Goal: Check status: Check status

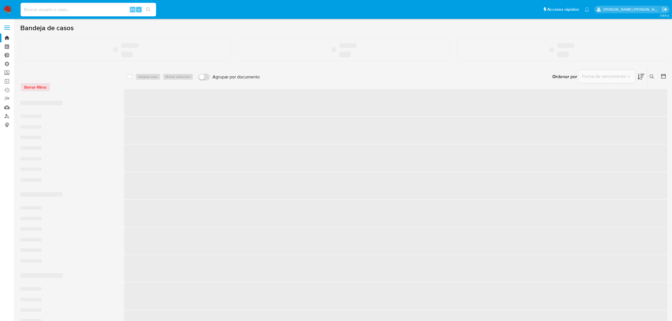
click at [55, 10] on input at bounding box center [89, 9] width 136 height 7
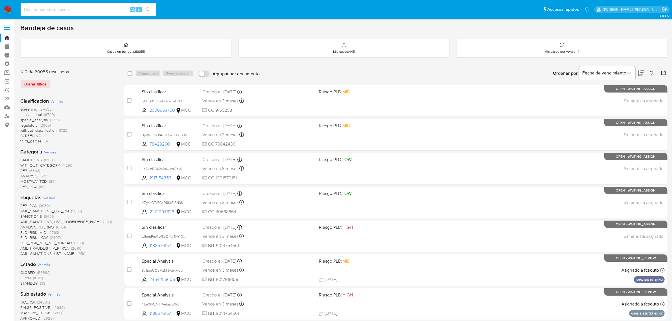
paste input "1754389468"
type input "1754389468"
click at [147, 9] on icon "search-icon" at bounding box center [148, 9] width 5 height 5
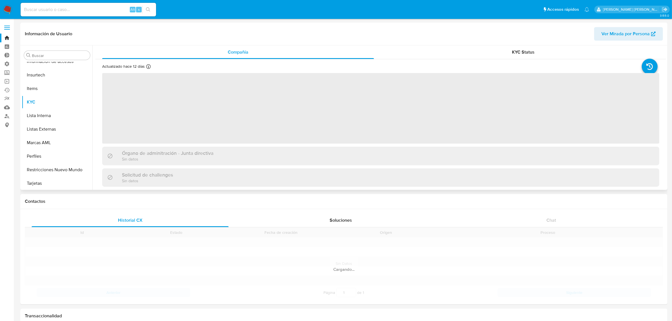
scroll to position [238, 0]
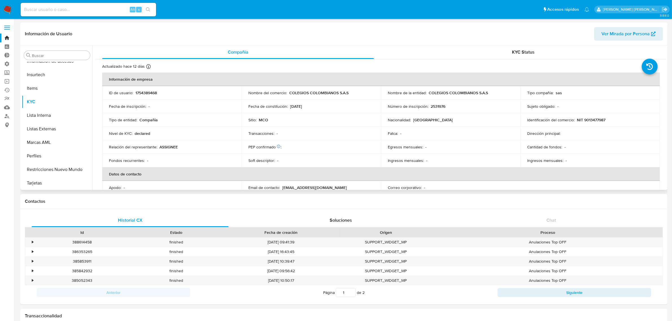
select select "10"
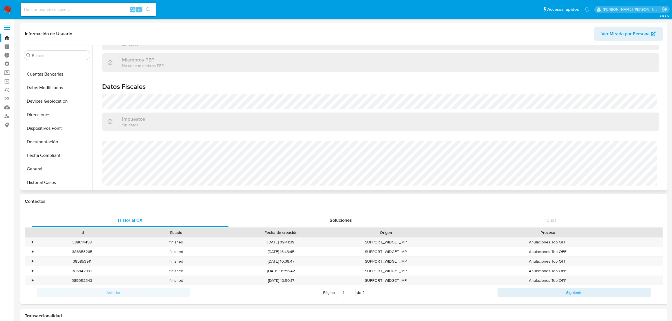
scroll to position [62, 0]
click at [38, 167] on button "General" at bounding box center [55, 170] width 66 height 14
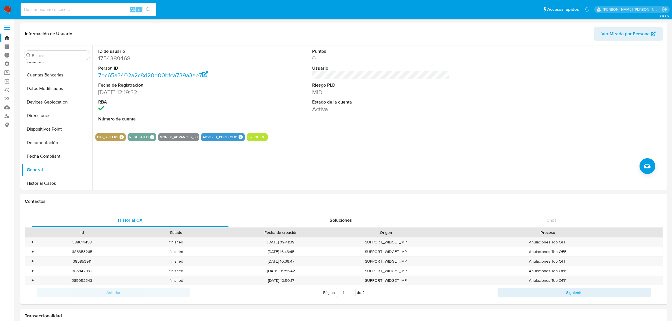
click at [94, 9] on input at bounding box center [89, 9] width 136 height 7
paste input "1598229895"
type input "1598229895"
click at [147, 11] on icon "search-icon" at bounding box center [148, 9] width 5 height 5
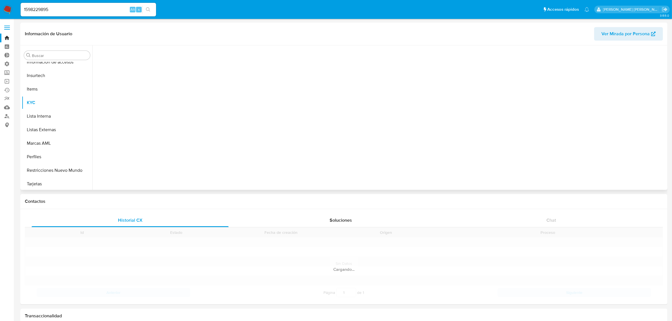
scroll to position [238, 0]
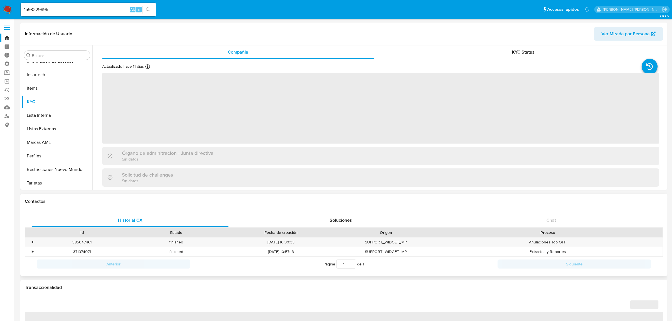
select select "10"
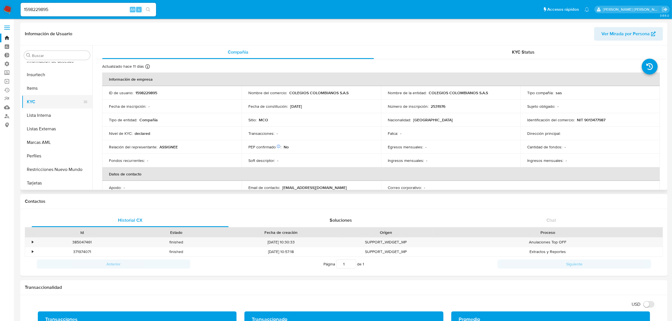
scroll to position [132, 0]
click at [36, 104] on button "General" at bounding box center [55, 100] width 66 height 14
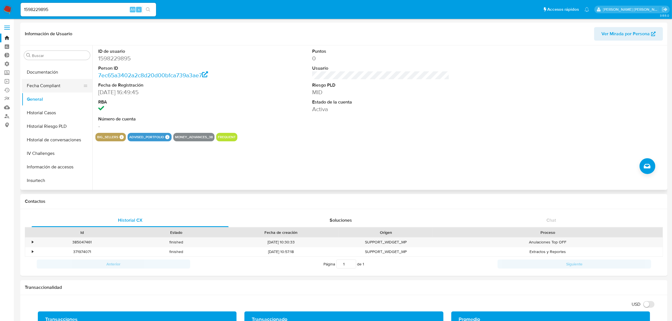
click at [37, 90] on button "Fecha Compliant" at bounding box center [55, 86] width 66 height 14
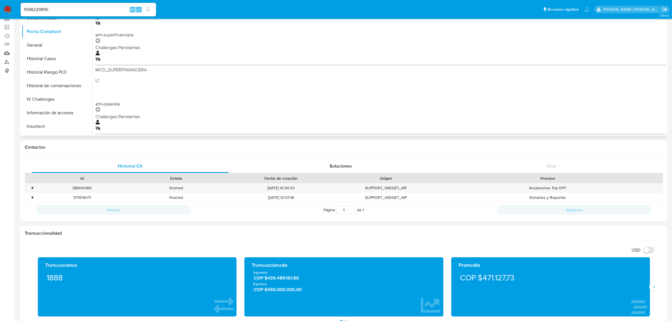
scroll to position [0, 0]
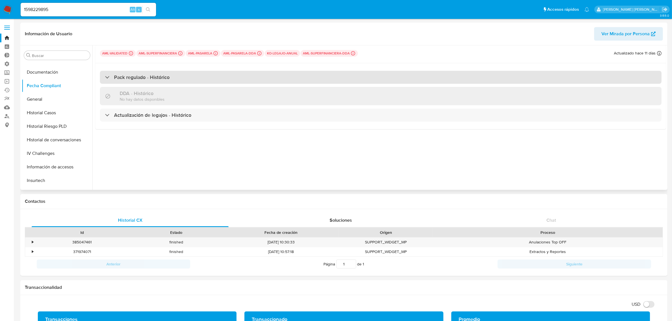
click at [125, 79] on h3 "Pack regulado - Histórico" at bounding box center [142, 77] width 56 height 6
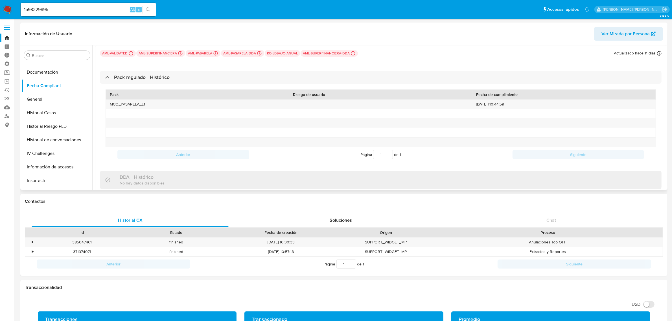
click at [279, 54] on p "ko-legajo-anual" at bounding box center [282, 53] width 35 height 7
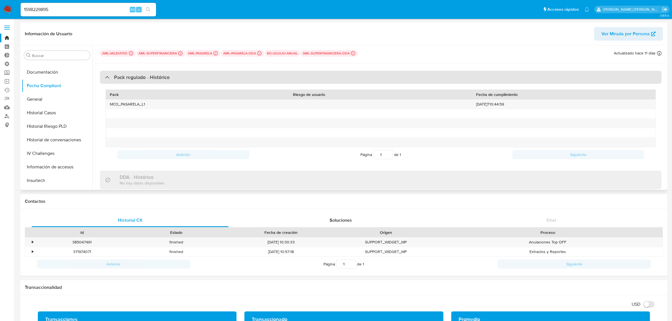
click at [193, 74] on div "Pack regulado - Histórico" at bounding box center [381, 77] width 562 height 13
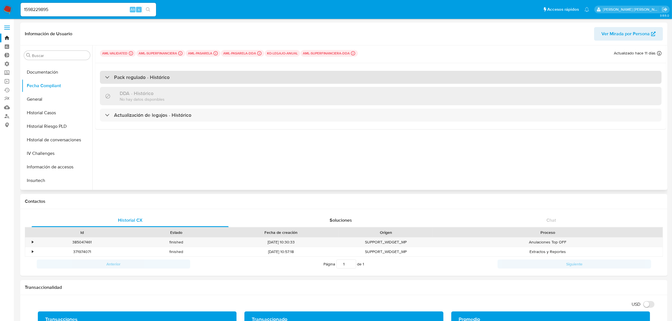
click at [193, 74] on div "Pack regulado - Histórico" at bounding box center [381, 77] width 562 height 13
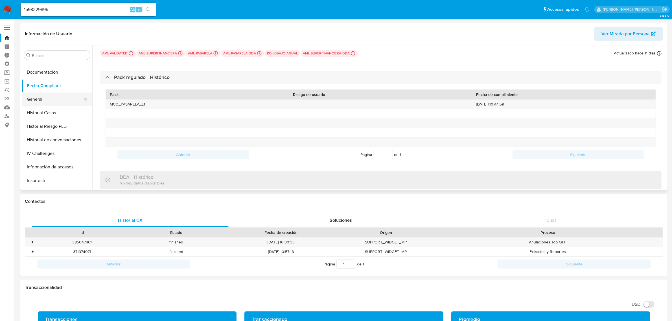
click at [43, 101] on button "General" at bounding box center [55, 100] width 66 height 14
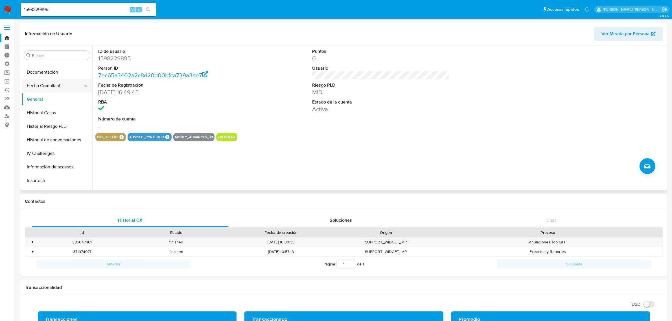
click at [40, 85] on button "Fecha Compliant" at bounding box center [55, 86] width 66 height 14
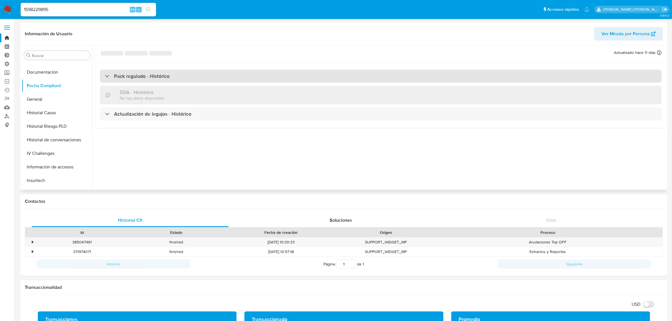
click at [140, 80] on div "Pack regulado - Histórico" at bounding box center [381, 76] width 562 height 13
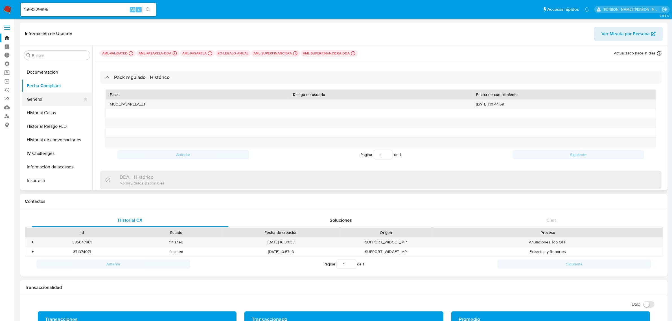
click at [43, 99] on button "General" at bounding box center [55, 100] width 66 height 14
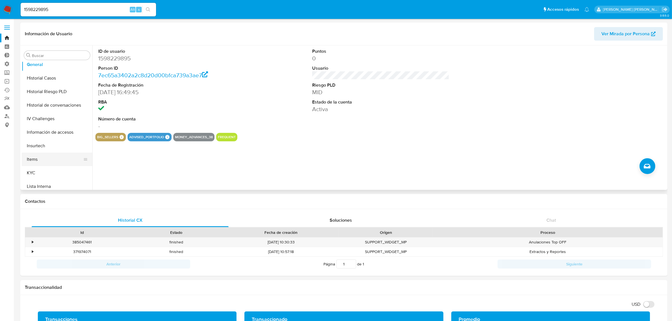
scroll to position [177, 0]
click at [36, 162] on button "KYC" at bounding box center [55, 164] width 66 height 14
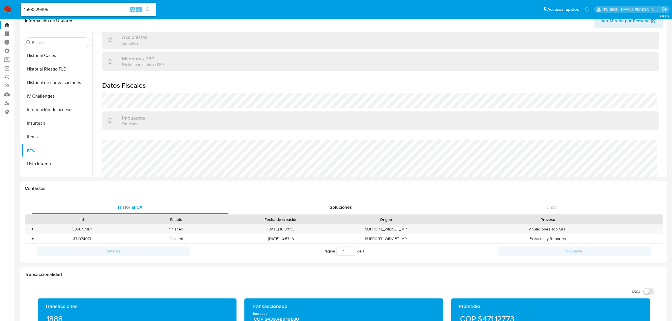
scroll to position [0, 0]
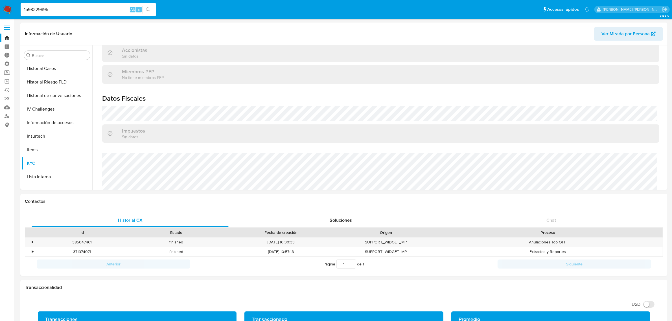
click at [80, 8] on input "1598229895" at bounding box center [89, 9] width 136 height 7
paste input "754389468"
type input "1754389468"
click at [150, 8] on icon "search-icon" at bounding box center [148, 9] width 5 height 5
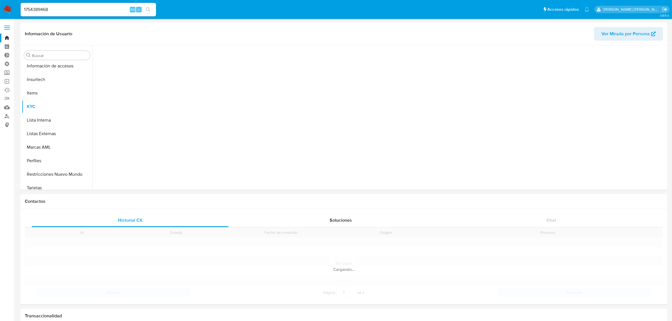
scroll to position [238, 0]
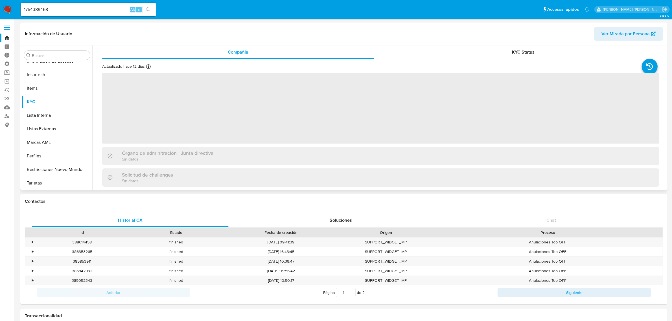
select select "10"
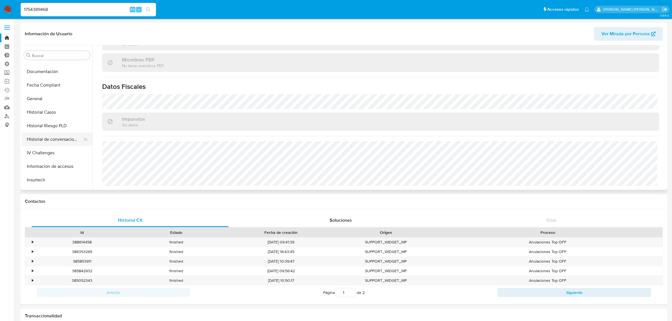
scroll to position [132, 0]
click at [40, 85] on button "Fecha Compliant" at bounding box center [55, 86] width 66 height 14
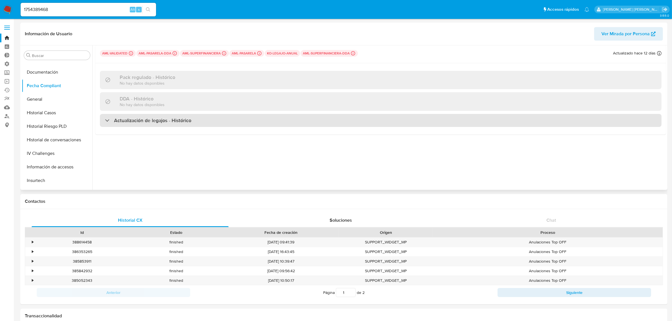
click at [149, 119] on h3 "Actualización de legajos - Histórico" at bounding box center [152, 120] width 77 height 6
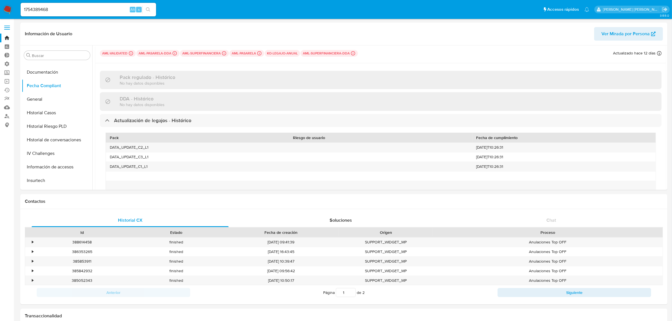
click at [61, 13] on div "1754389468 Alt s" at bounding box center [89, 10] width 136 height 14
click at [61, 11] on input "1754389468" at bounding box center [89, 9] width 136 height 7
paste input "598229895"
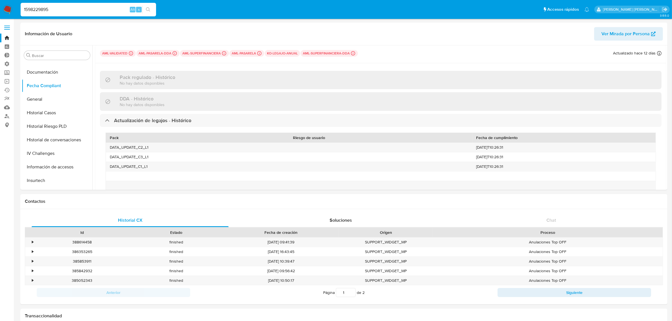
type input "1598229895"
click at [150, 11] on icon "search-icon" at bounding box center [148, 9] width 4 height 4
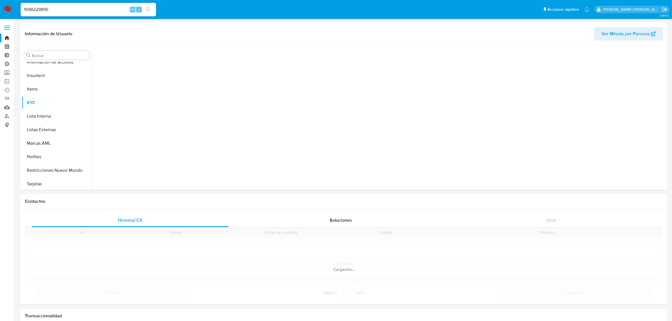
scroll to position [238, 0]
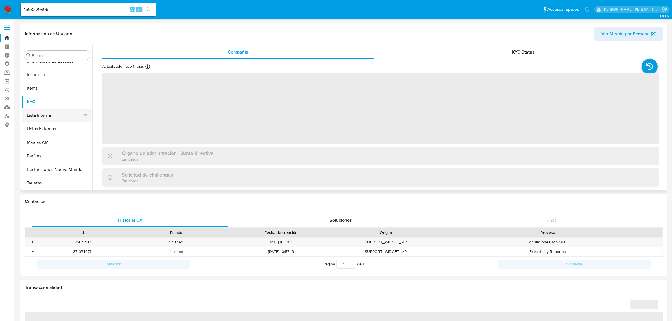
select select "10"
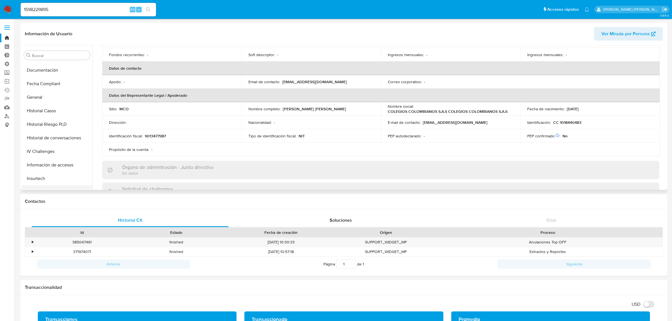
scroll to position [132, 0]
click at [40, 100] on button "General" at bounding box center [55, 100] width 66 height 14
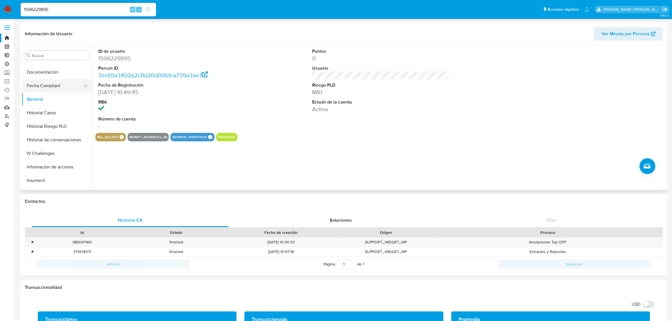
click at [43, 88] on button "Fecha Compliant" at bounding box center [55, 86] width 66 height 14
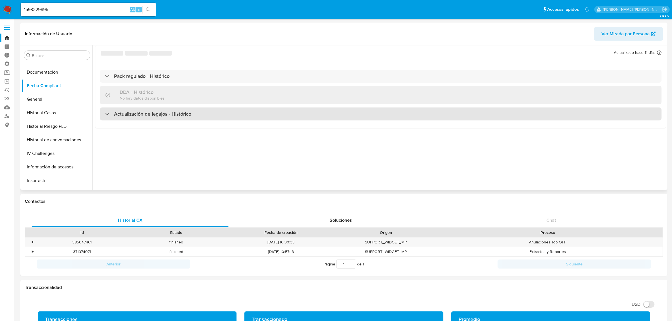
click at [136, 117] on div "Actualización de legajos - Histórico" at bounding box center [381, 114] width 562 height 13
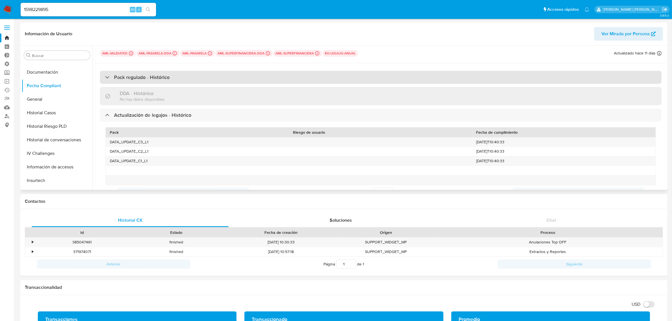
click at [137, 83] on div "Pack regulado - Histórico" at bounding box center [381, 77] width 562 height 13
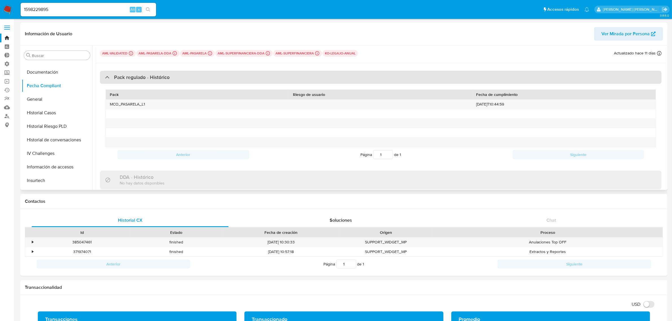
click at [147, 80] on div "Pack regulado - Histórico" at bounding box center [381, 77] width 562 height 13
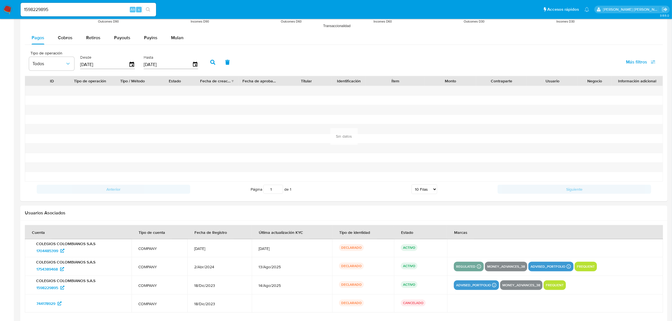
scroll to position [494, 0]
